Goal: Task Accomplishment & Management: Complete application form

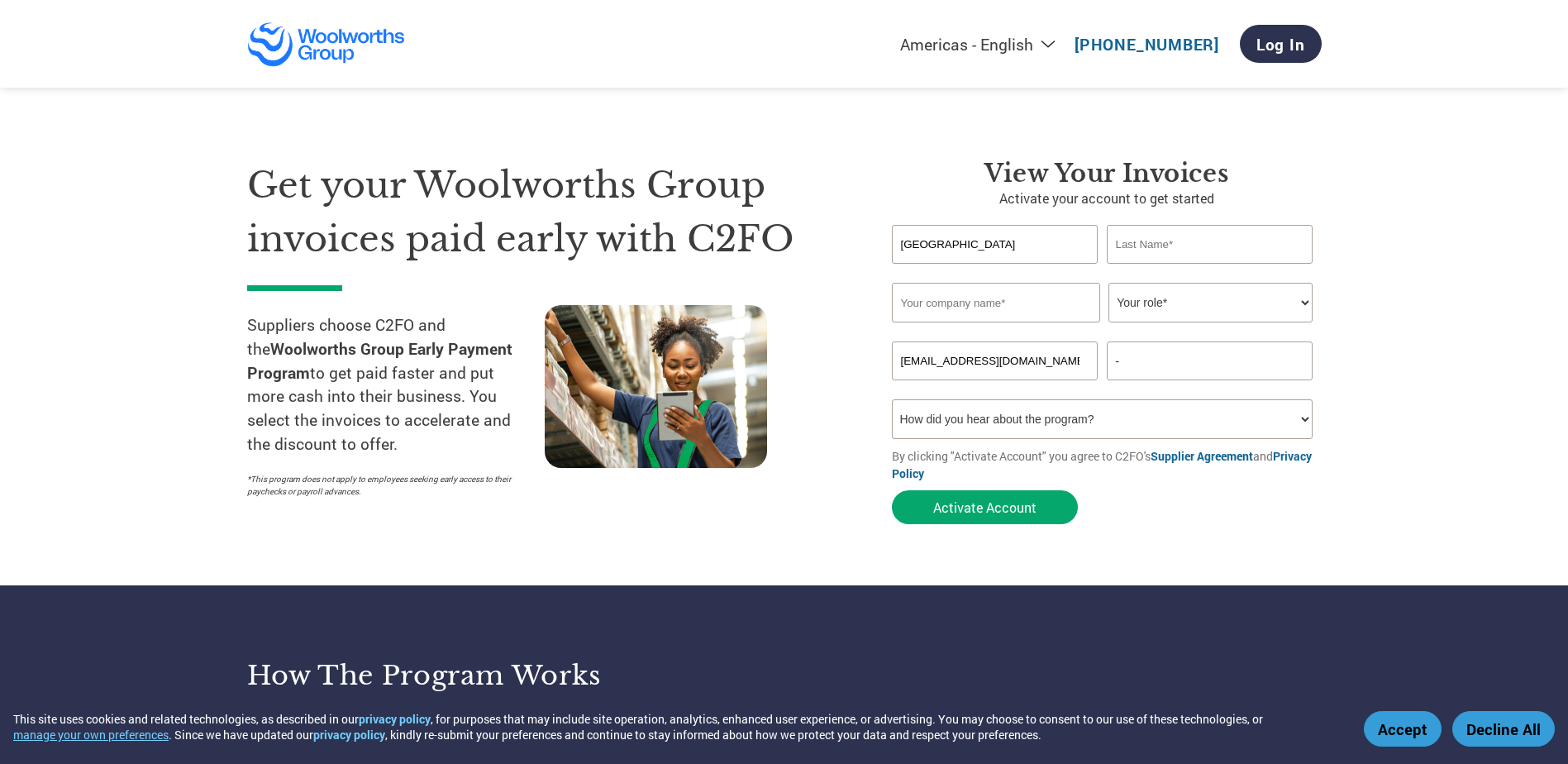
type input "[GEOGRAPHIC_DATA]"
type input "Kaur"
click at [981, 296] on input "text" at bounding box center [996, 302] width 208 height 40
type input "Aus Pie Co Pty Ltd"
click at [1178, 313] on select "Your role* CFO Controller Credit Manager Finance Director Treasurer CEO Preside…" at bounding box center [1210, 302] width 205 height 40
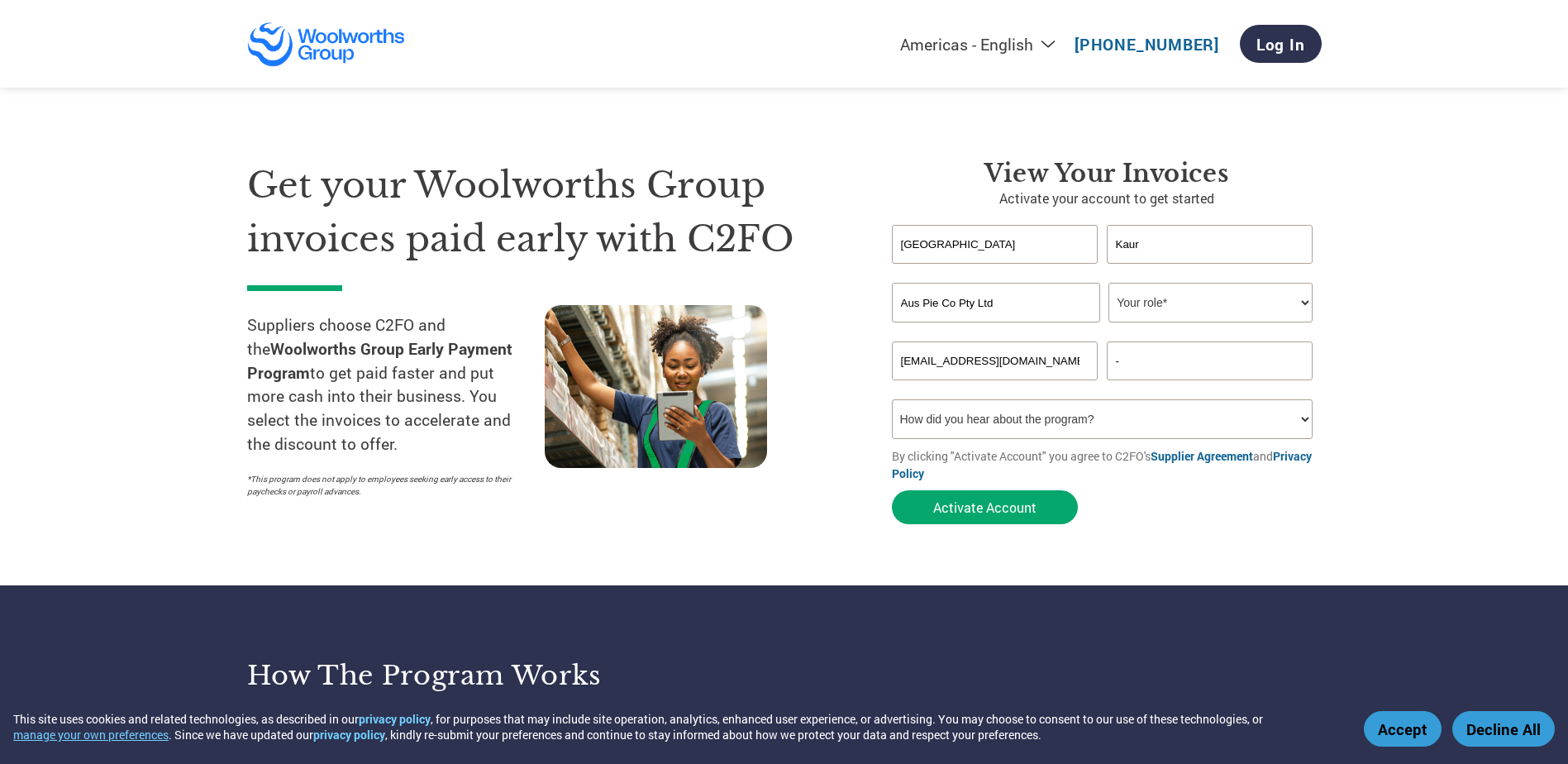
select select "ACCOUNTING"
click at [1108, 283] on select "Your role* CFO Controller Credit Manager Finance Director Treasurer CEO Preside…" at bounding box center [1210, 302] width 205 height 40
click at [1125, 368] on input "-" at bounding box center [1210, 361] width 206 height 39
click at [1033, 414] on select "How did you hear about the program? Received a letter Email Social Media Online…" at bounding box center [1103, 419] width 422 height 40
select select "Email"
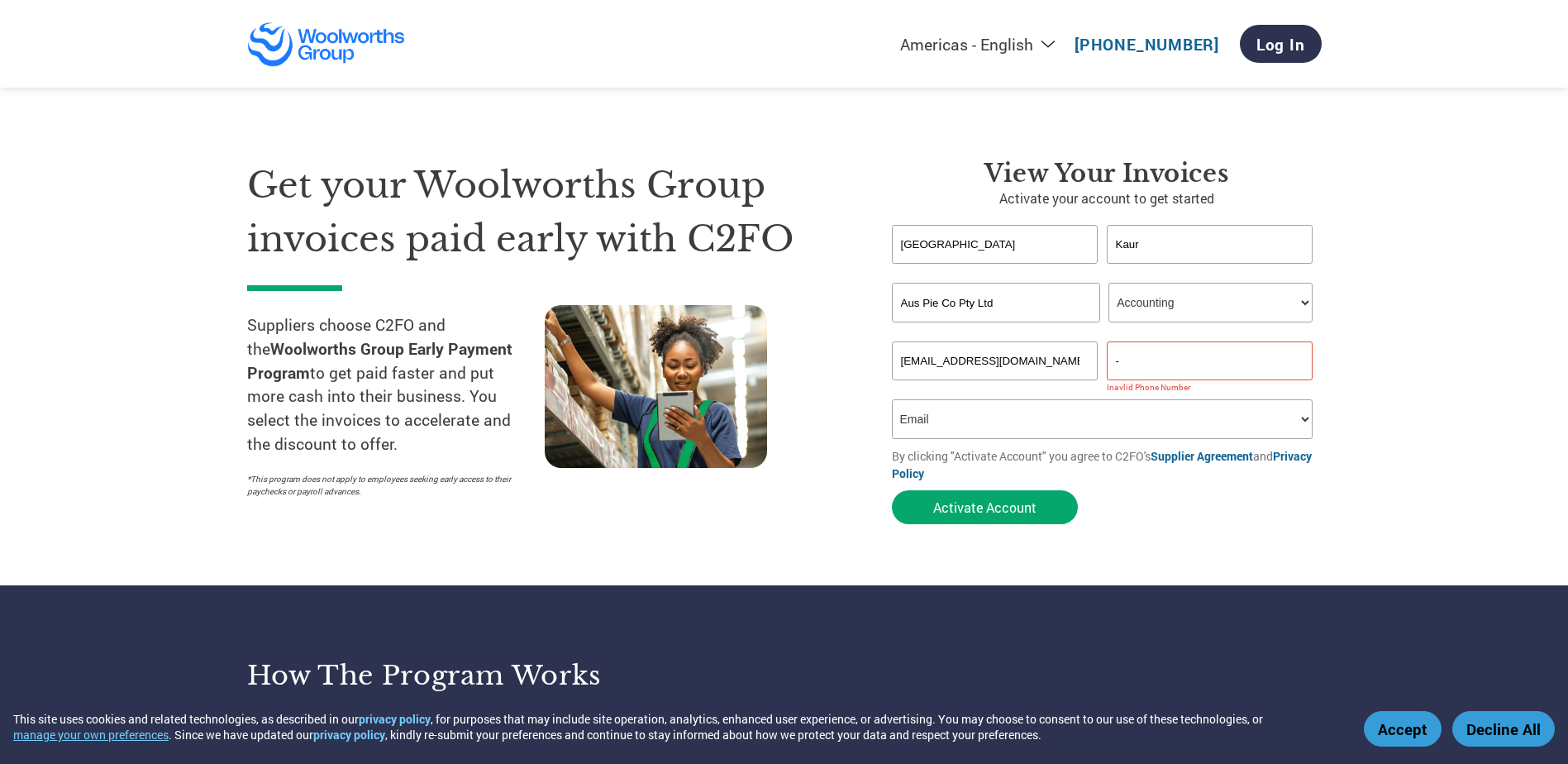
click at [892, 399] on select "How did you hear about the program? Received a letter Email Social Media Online…" at bounding box center [1103, 419] width 422 height 40
click at [1197, 355] on input "-" at bounding box center [1210, 361] width 206 height 39
drag, startPoint x: 1119, startPoint y: 361, endPoint x: 1109, endPoint y: 366, distance: 11.2
click at [1109, 366] on input "-415522257" at bounding box center [1210, 361] width 206 height 39
type input "0415522257"
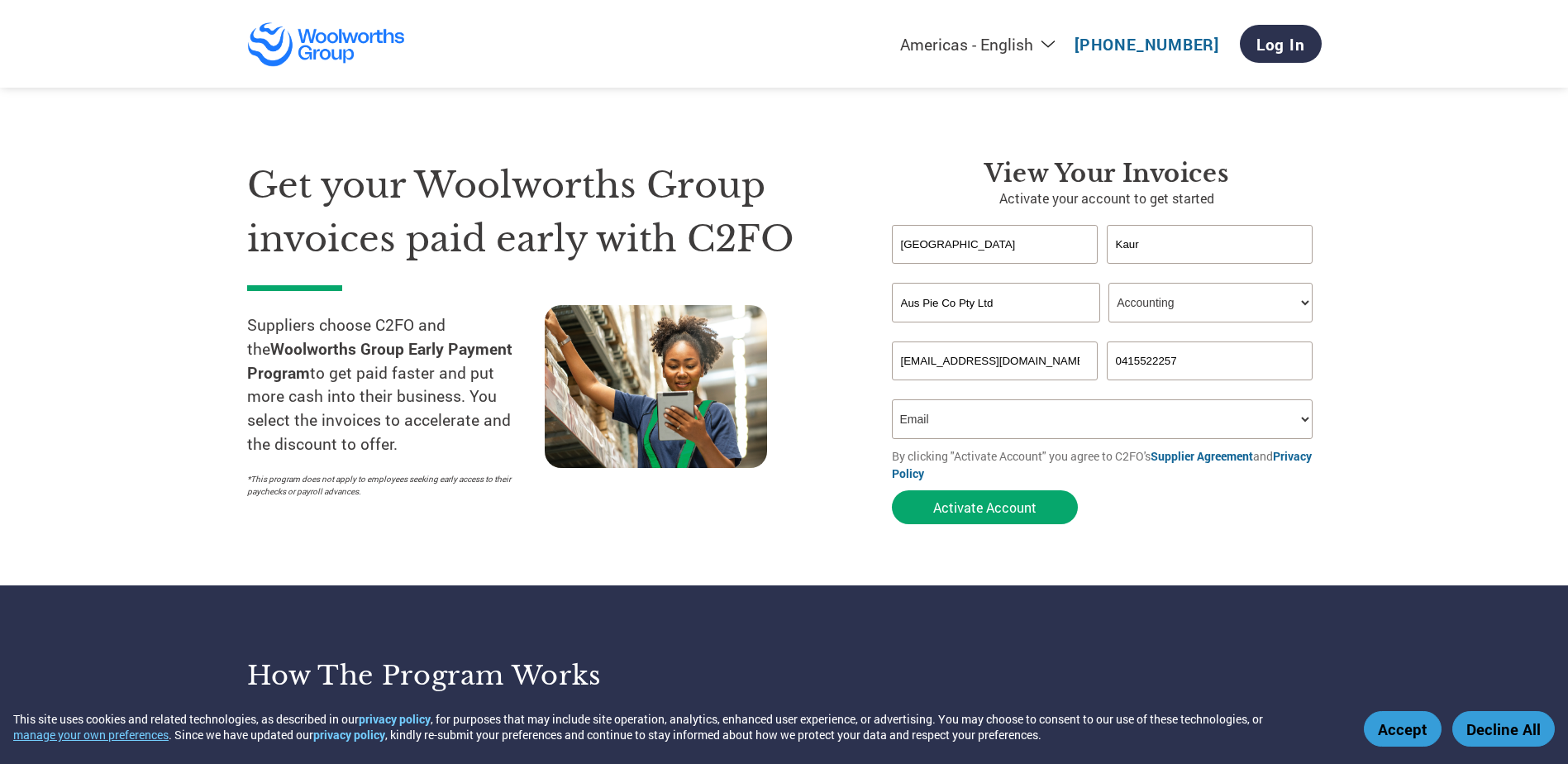
drag, startPoint x: 1459, startPoint y: 459, endPoint x: 1443, endPoint y: 472, distance: 20.6
click at [1460, 459] on section "Get your Woolworths Group invoices paid early with C2FO Suppliers choose C2FO a…" at bounding box center [784, 326] width 1568 height 519
click at [983, 524] on button "Activate Account" at bounding box center [985, 507] width 186 height 34
drag, startPoint x: 955, startPoint y: 249, endPoint x: 966, endPoint y: 245, distance: 11.7
click at [955, 249] on input "text" at bounding box center [995, 245] width 206 height 39
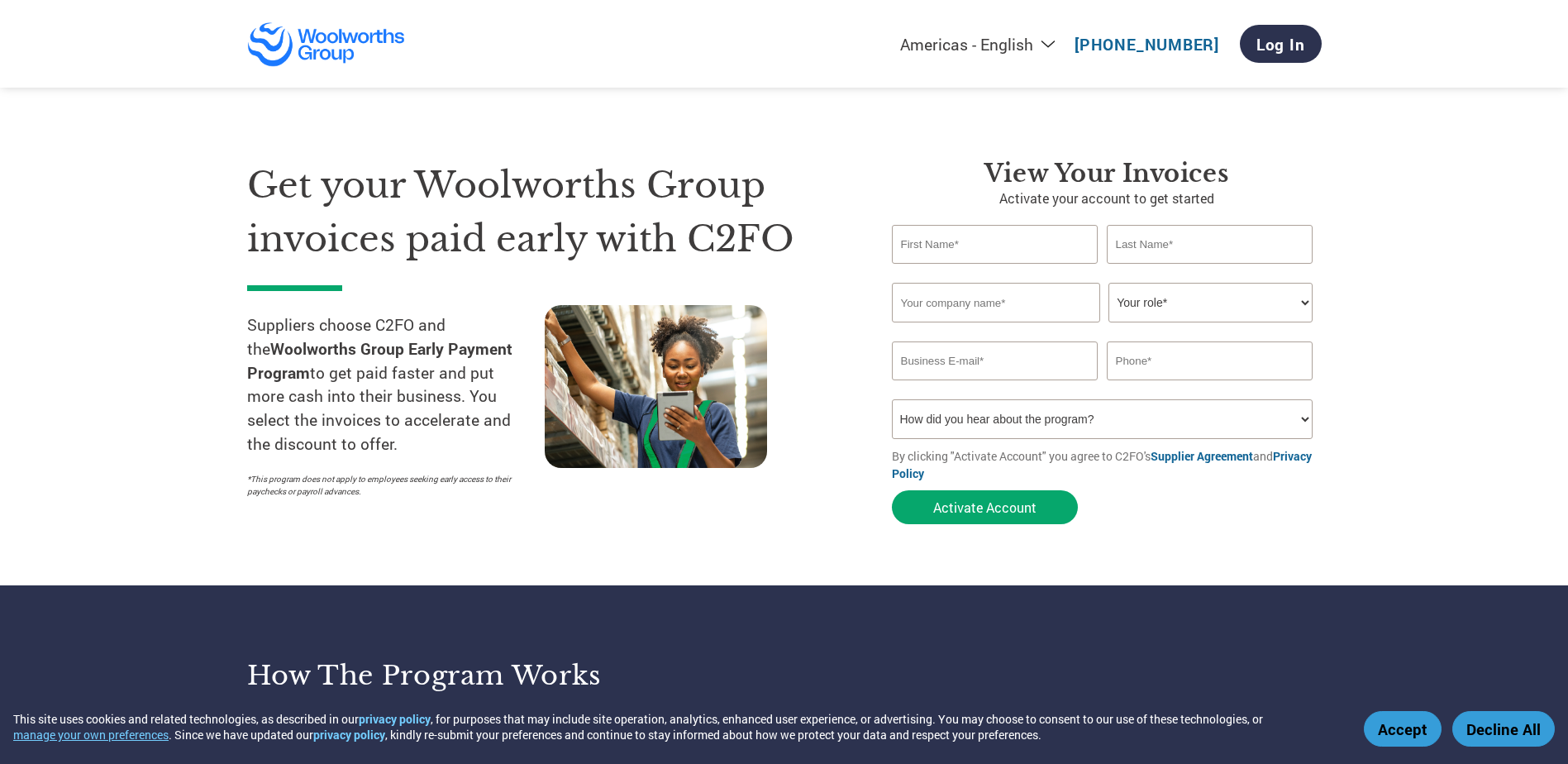
type input "[EMAIL_ADDRESS][DOMAIN_NAME]"
type input "-"
type input "[GEOGRAPHIC_DATA]"
type input "Kaur"
type input "Aus Pie Co Pty Ltd"
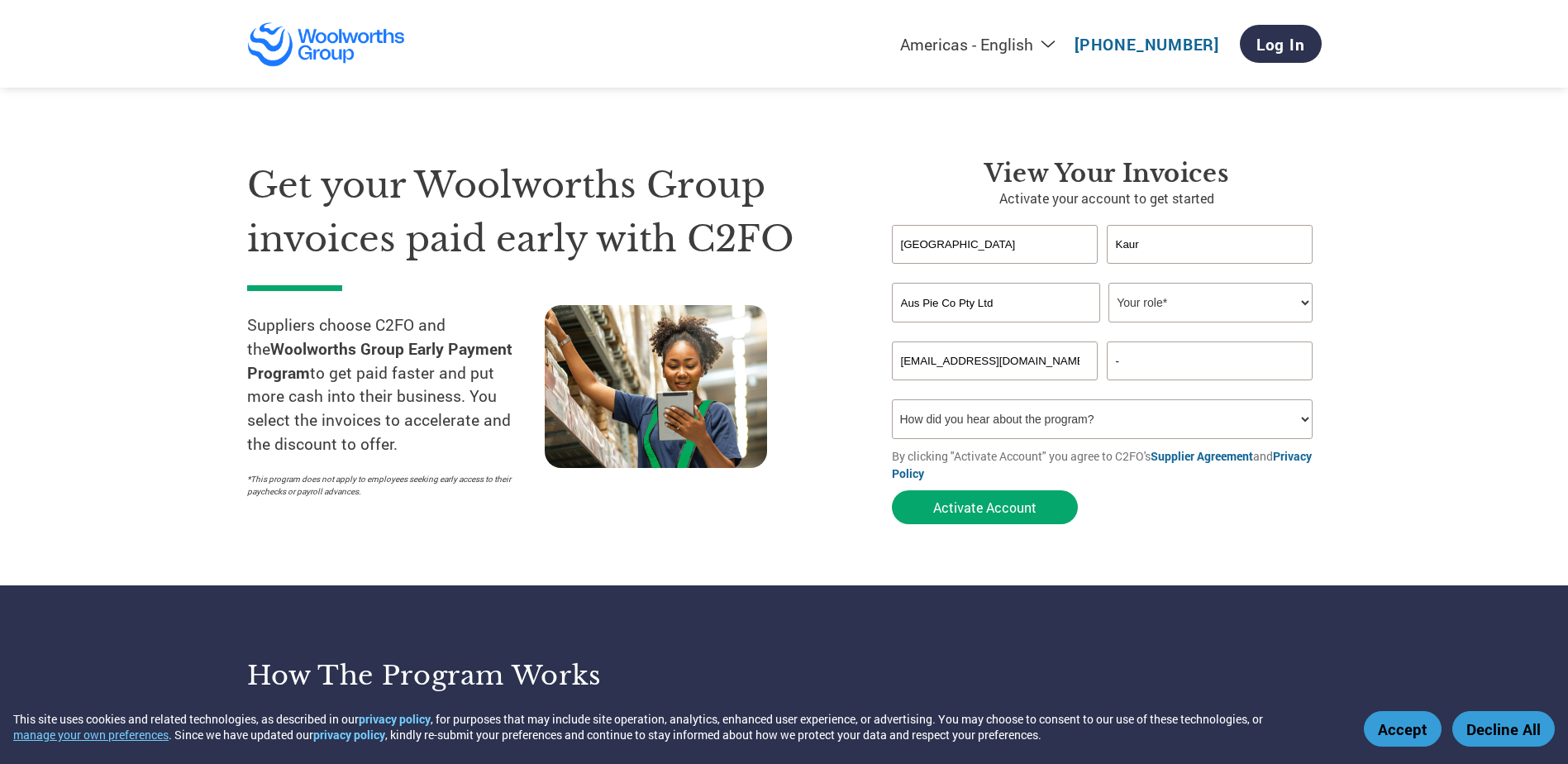
type input "[EMAIL_ADDRESS][DOMAIN_NAME]"
click at [1170, 363] on input "text" at bounding box center [1210, 361] width 206 height 39
type input "0415522257"
click at [1205, 307] on select "Your role* CFO Controller Credit Manager Finance Director Treasurer CEO Preside…" at bounding box center [1210, 302] width 205 height 40
select select "ACCOUNTING"
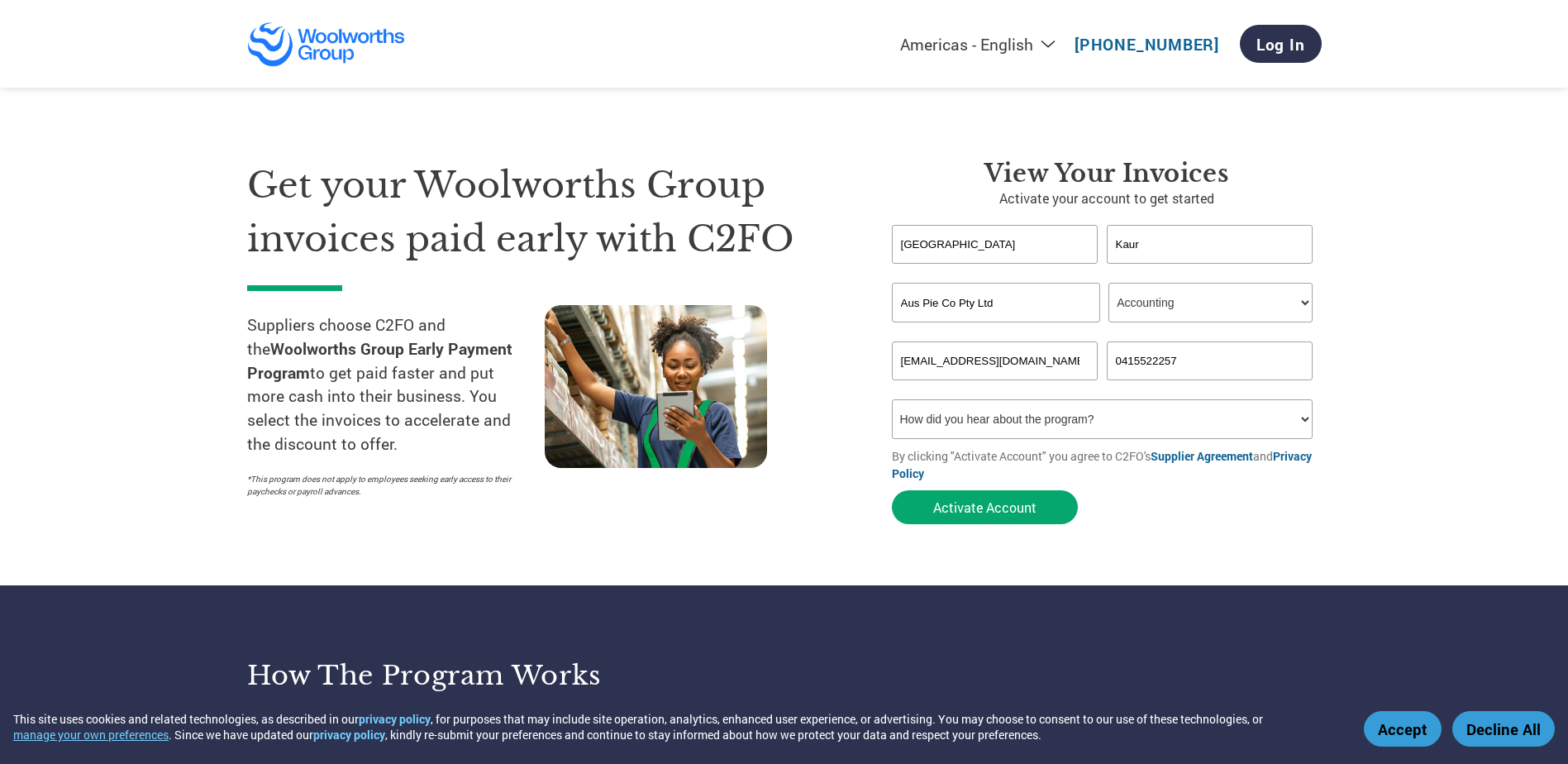
click at [1108, 283] on select "Your role* CFO Controller Credit Manager Finance Director Treasurer CEO Preside…" at bounding box center [1210, 302] width 205 height 40
click at [1081, 426] on select "How did you hear about the program? Received a letter Email Social Media Online…" at bounding box center [1103, 419] width 422 height 40
select select "Email"
click at [892, 399] on select "How did you hear about the program? Received a letter Email Social Media Online…" at bounding box center [1103, 419] width 422 height 40
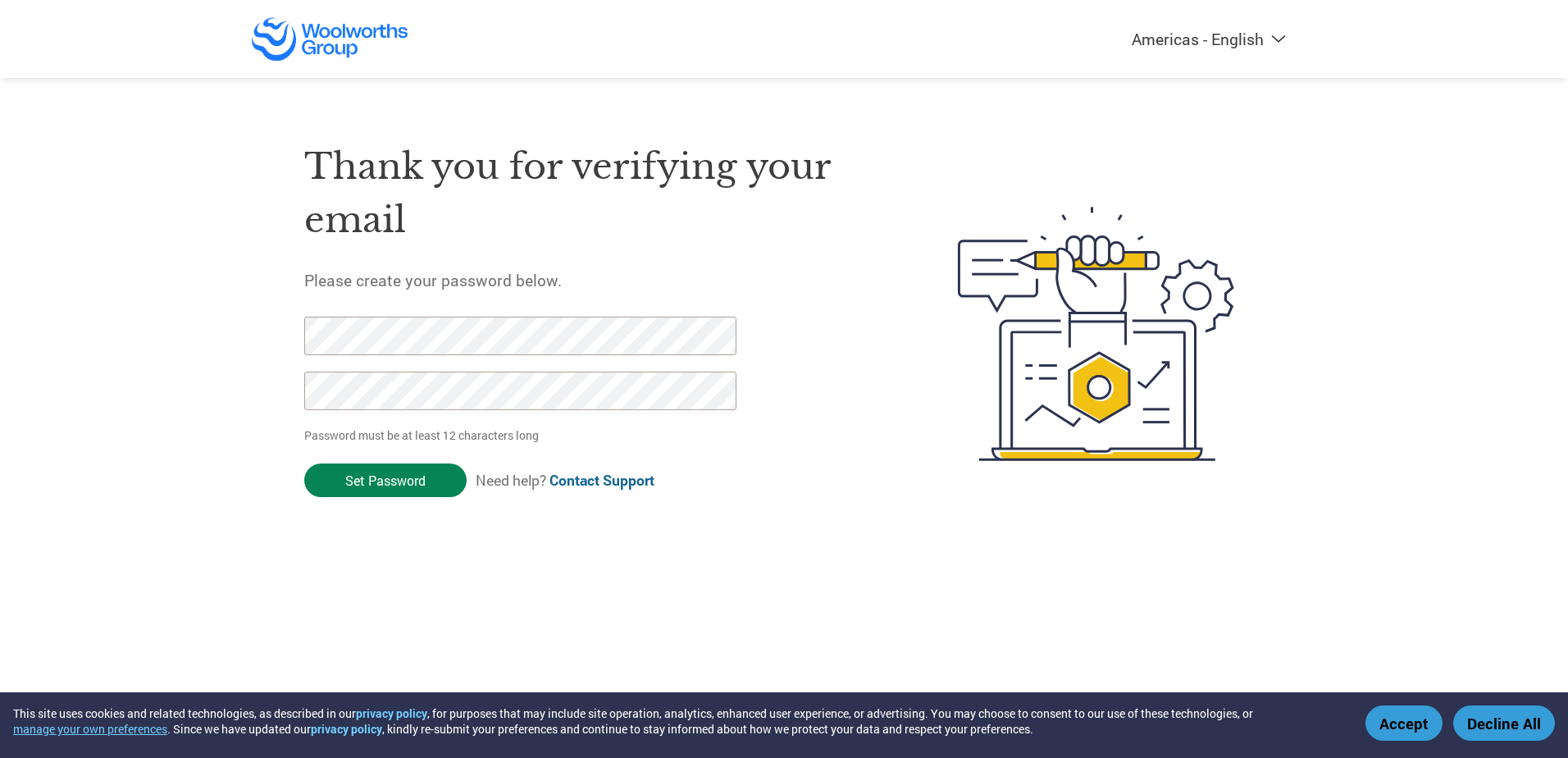
click at [377, 482] on input "Set Password" at bounding box center [386, 480] width 162 height 34
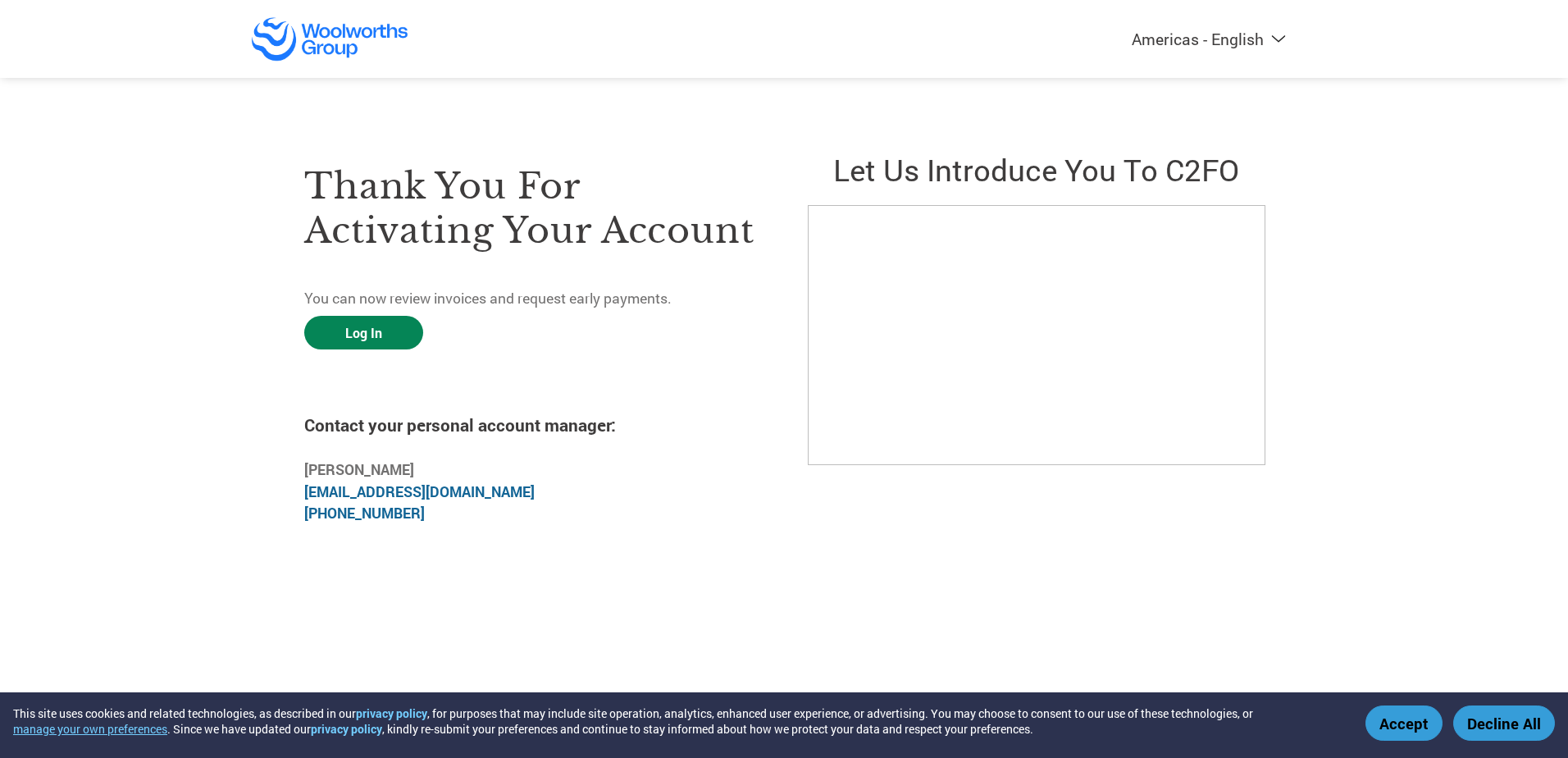
click at [403, 322] on link "Log In" at bounding box center [364, 333] width 119 height 34
